Goal: Task Accomplishment & Management: Use online tool/utility

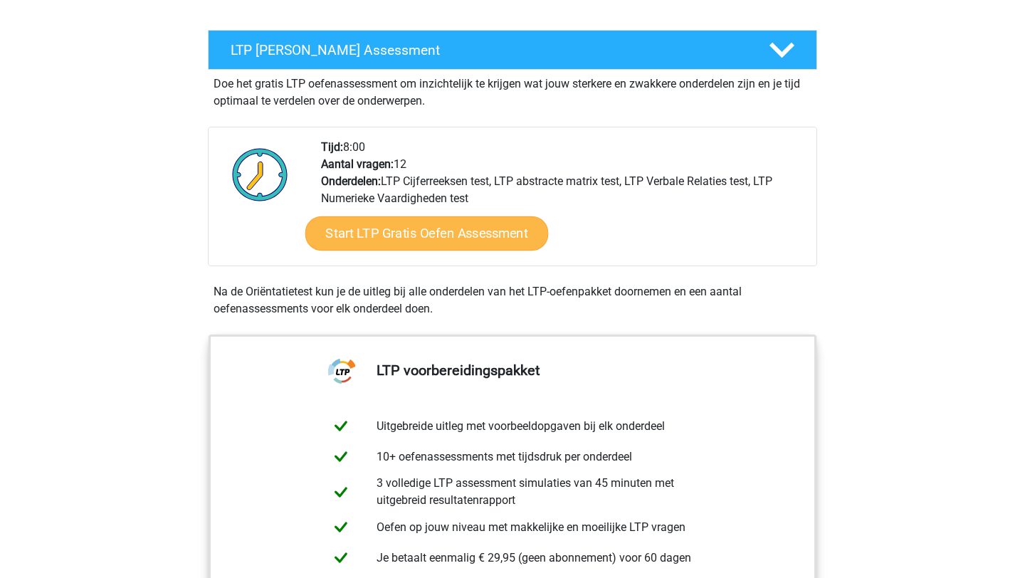
scroll to position [220, 0]
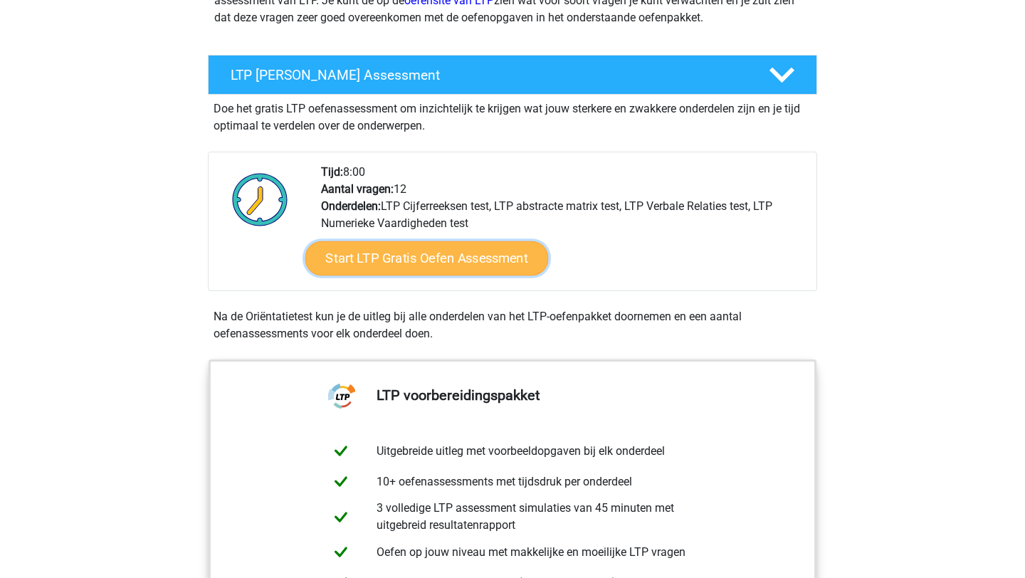
click at [416, 262] on link "Start LTP Gratis Oefen Assessment" at bounding box center [426, 258] width 243 height 34
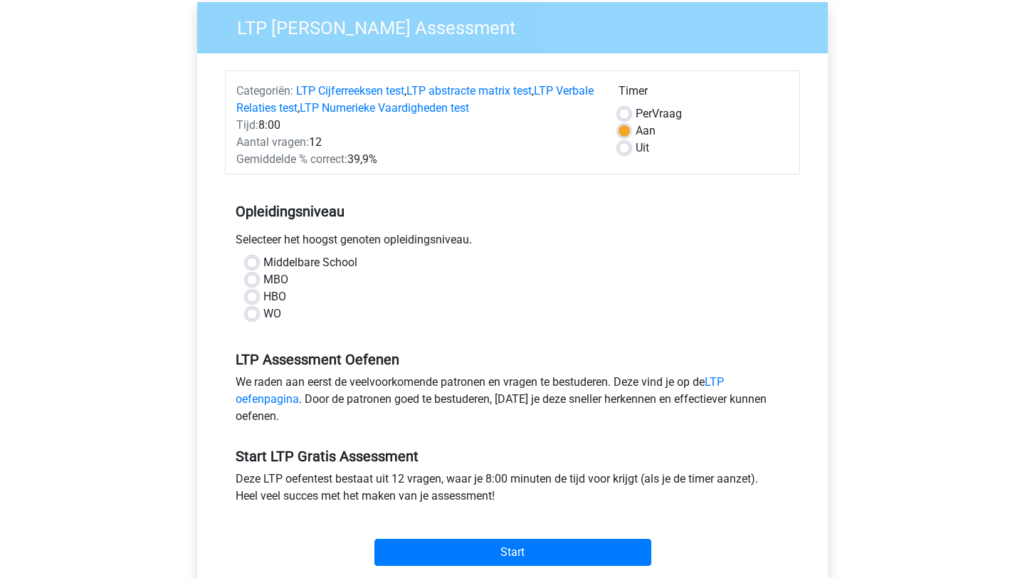
scroll to position [117, 0]
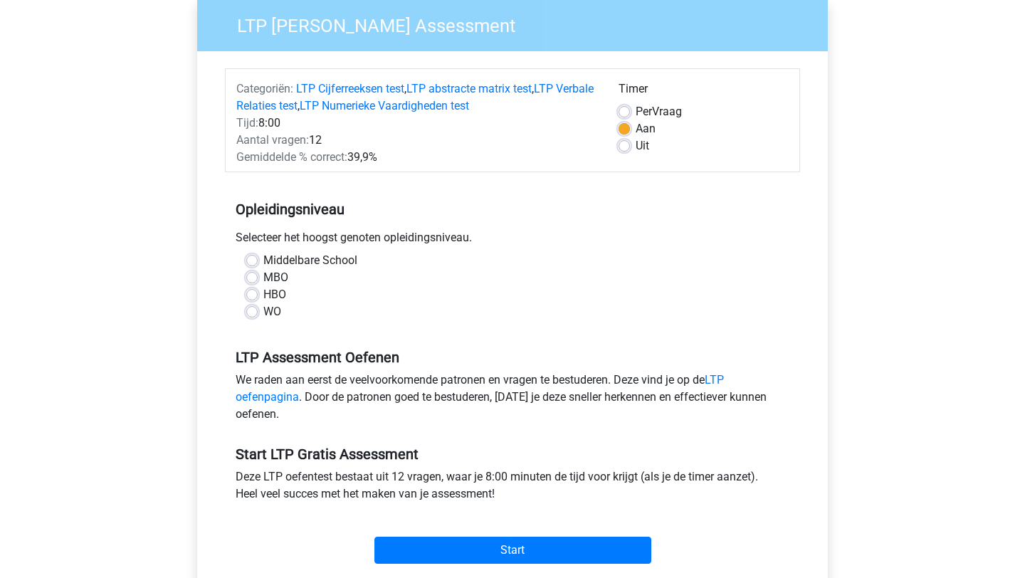
click at [263, 317] on label "WO" at bounding box center [272, 311] width 18 height 17
click at [251, 317] on input "WO" at bounding box center [251, 310] width 11 height 14
radio input "true"
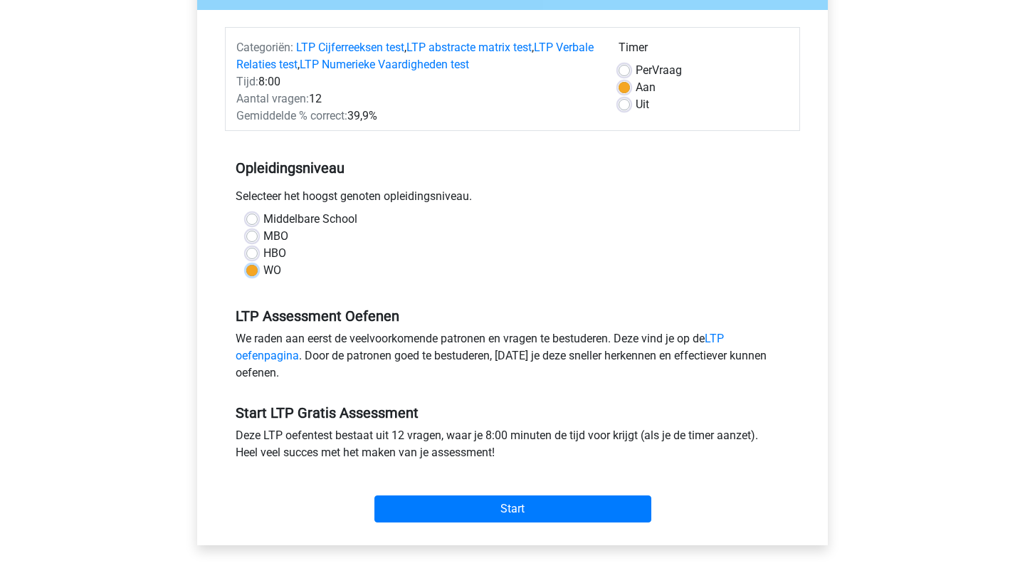
scroll to position [159, 0]
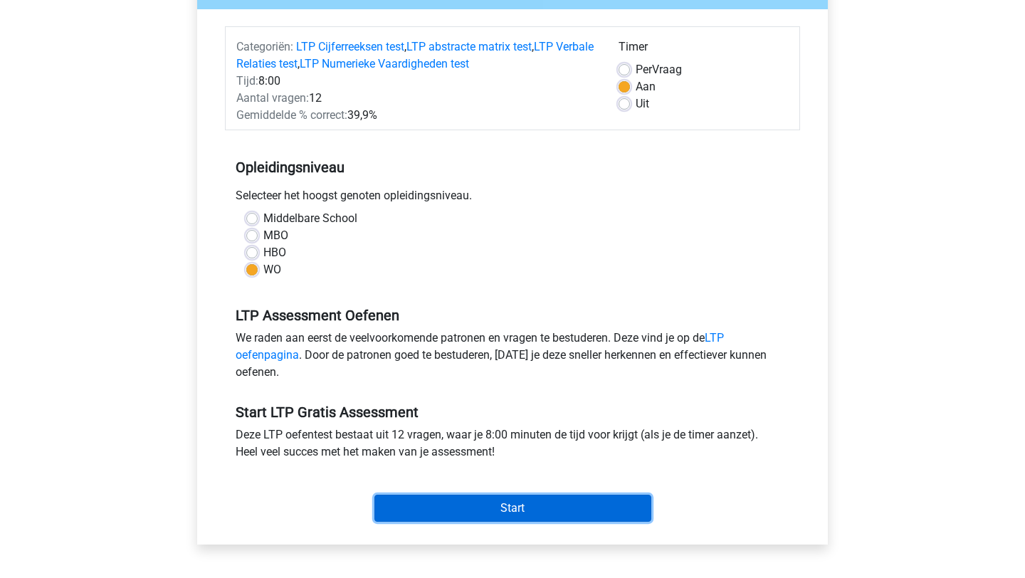
click at [521, 511] on input "Start" at bounding box center [512, 508] width 277 height 27
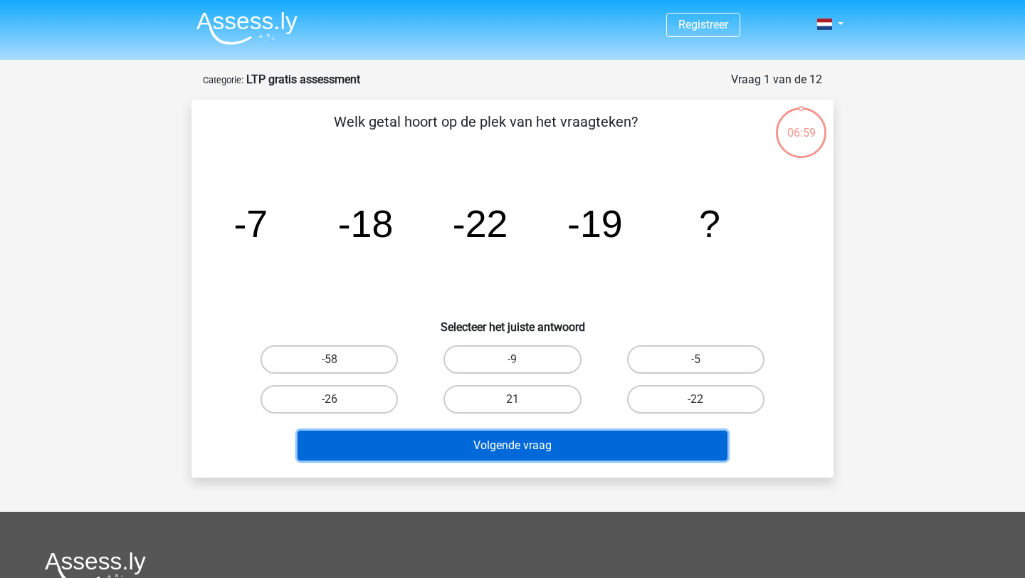
click at [553, 448] on button "Volgende vraag" at bounding box center [513, 446] width 431 height 30
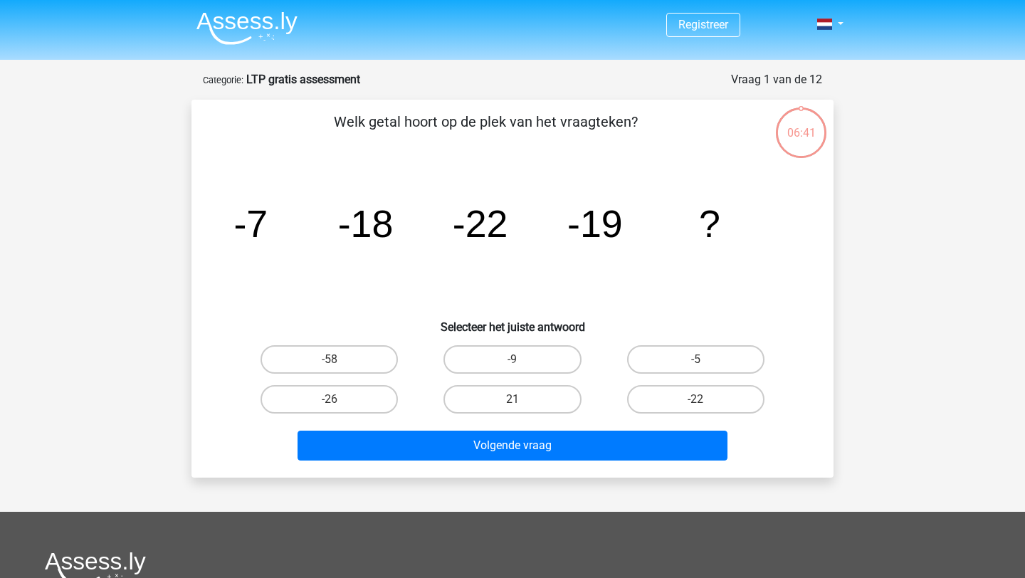
click at [387, 318] on h6 "Selecteer het juiste antwoord" at bounding box center [512, 321] width 596 height 25
click at [534, 362] on label "-9" at bounding box center [511, 359] width 137 height 28
click at [522, 362] on input "-9" at bounding box center [517, 363] width 9 height 9
radio input "true"
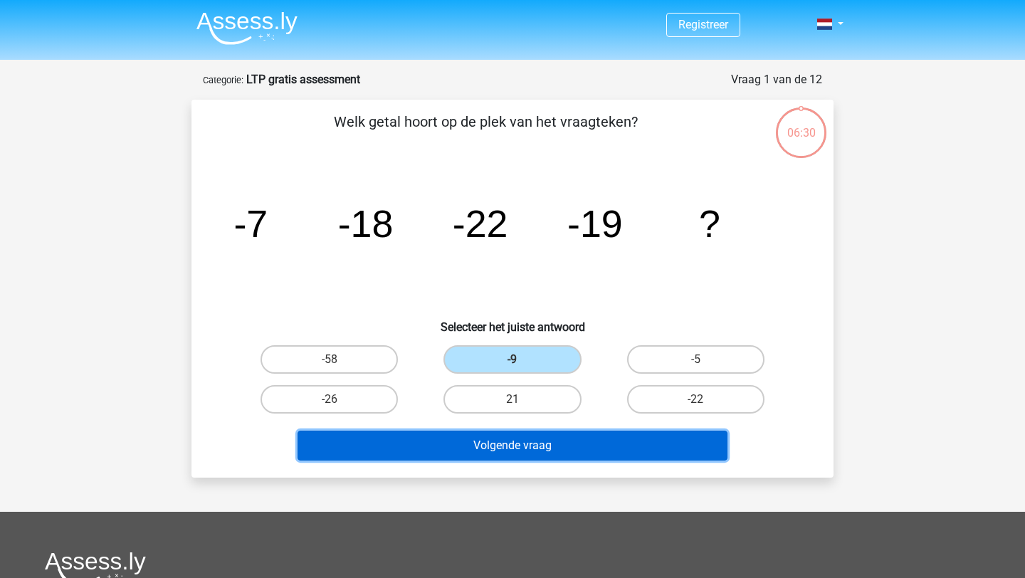
click at [548, 440] on button "Volgende vraag" at bounding box center [513, 446] width 431 height 30
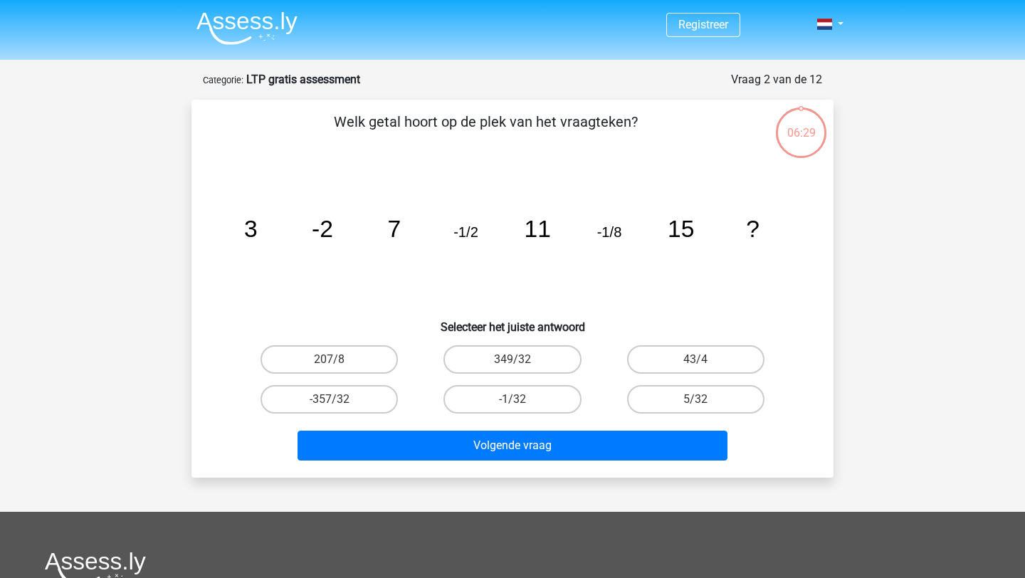
scroll to position [71, 0]
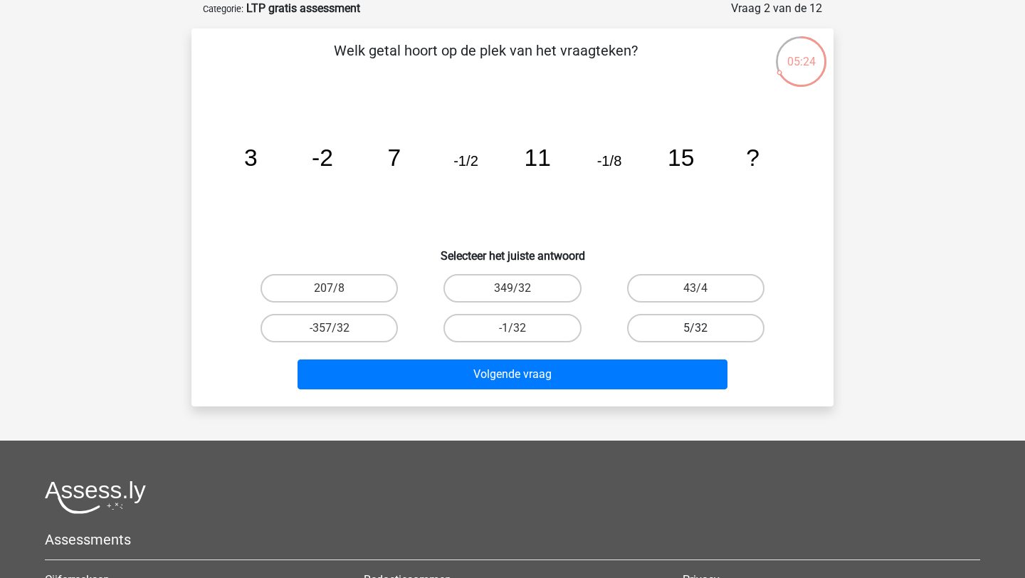
click at [670, 340] on label "5/32" at bounding box center [695, 328] width 137 height 28
click at [695, 337] on input "5/32" at bounding box center [699, 332] width 9 height 9
radio input "true"
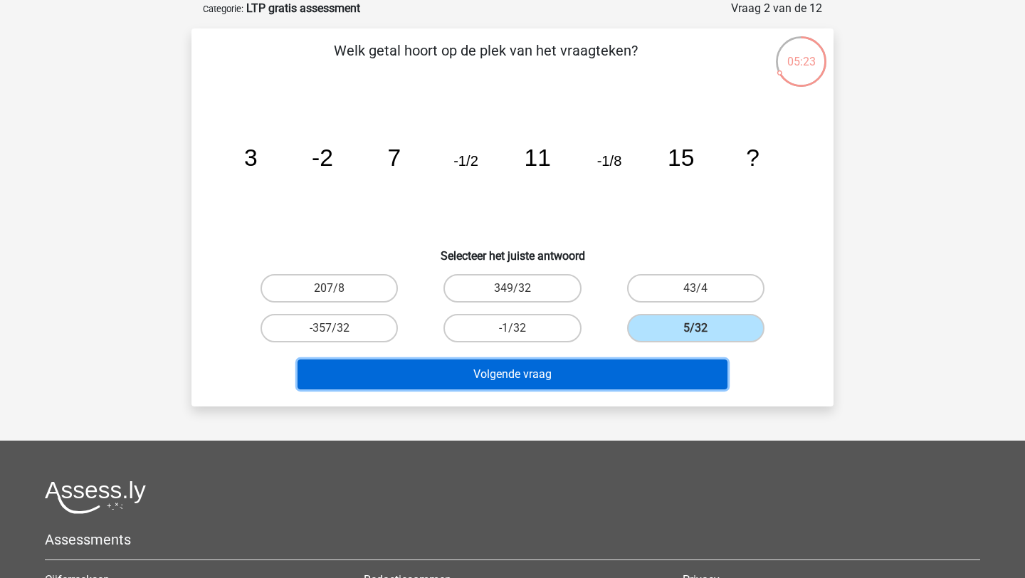
click at [654, 376] on button "Volgende vraag" at bounding box center [513, 374] width 431 height 30
